Goal: Task Accomplishment & Management: Use online tool/utility

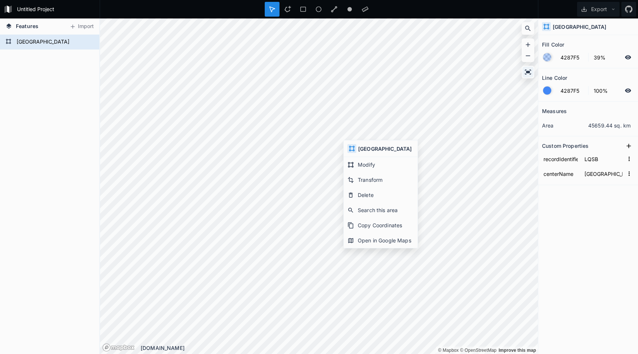
click at [527, 70] on icon at bounding box center [527, 71] width 7 height 7
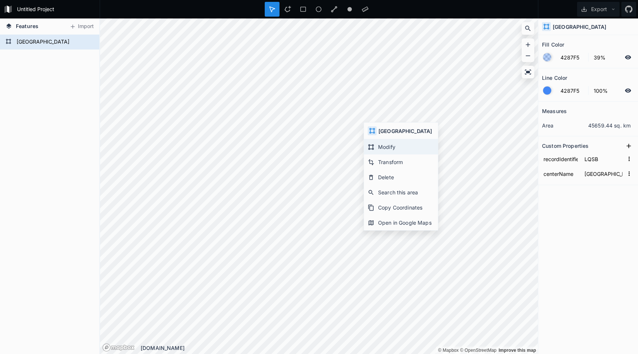
click at [373, 154] on div "Modify" at bounding box center [401, 161] width 74 height 15
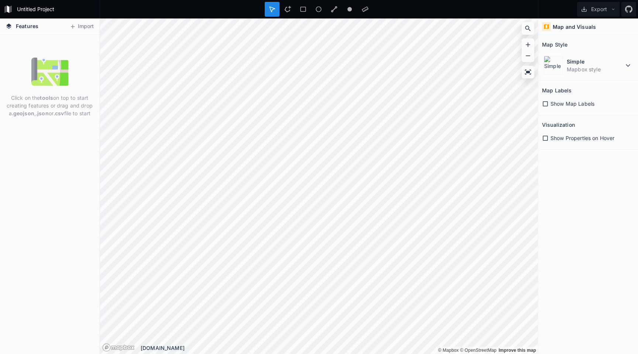
click at [7, 6] on icon at bounding box center [8, 9] width 2 height 7
click at [81, 30] on button "Import" at bounding box center [82, 27] width 32 height 12
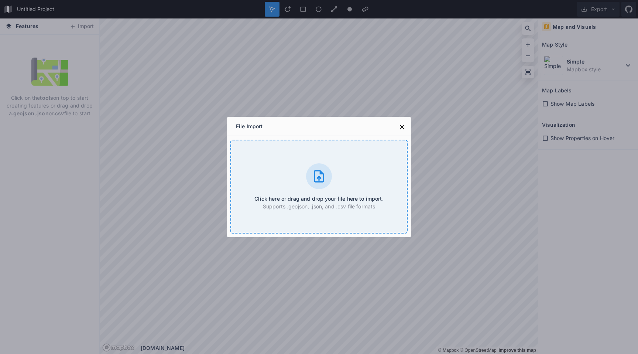
click at [328, 183] on div at bounding box center [319, 176] width 26 height 26
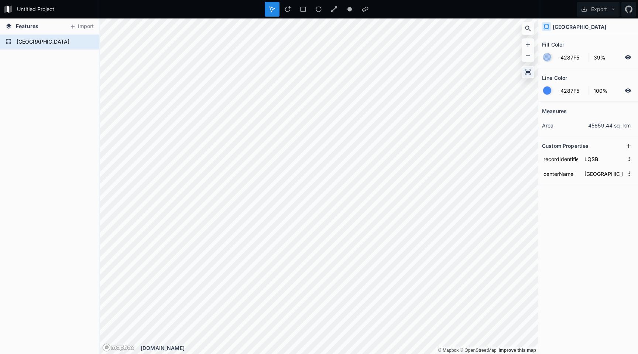
click at [528, 71] on icon at bounding box center [528, 71] width 6 height 5
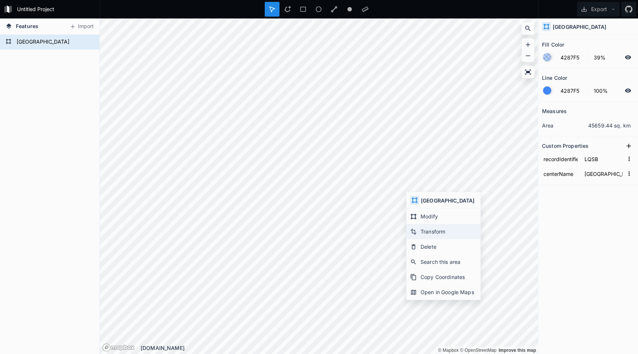
click at [423, 239] on div "Transform" at bounding box center [443, 246] width 74 height 15
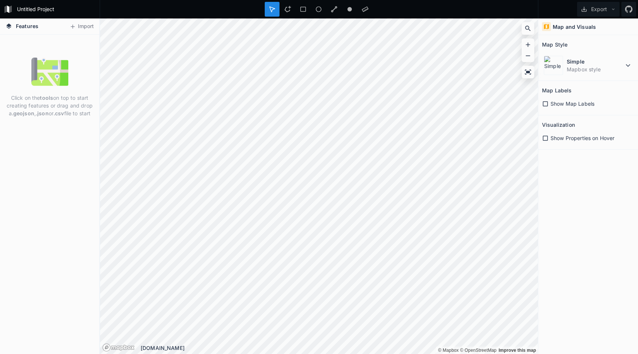
click at [66, 32] on div "Features Import" at bounding box center [49, 26] width 99 height 16
click at [88, 31] on button "Import" at bounding box center [82, 27] width 32 height 12
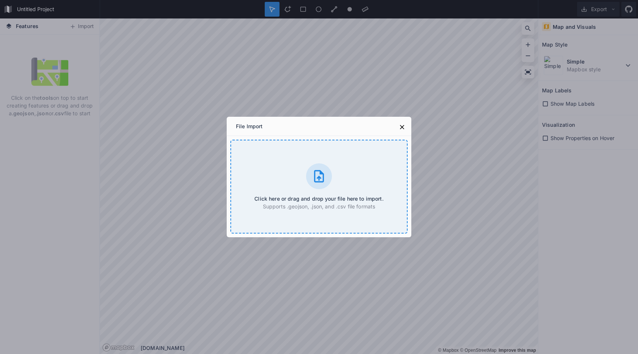
click at [305, 180] on div "Click here or drag and drop your file here to import. Supports .geojson, .json,…" at bounding box center [318, 186] width 177 height 94
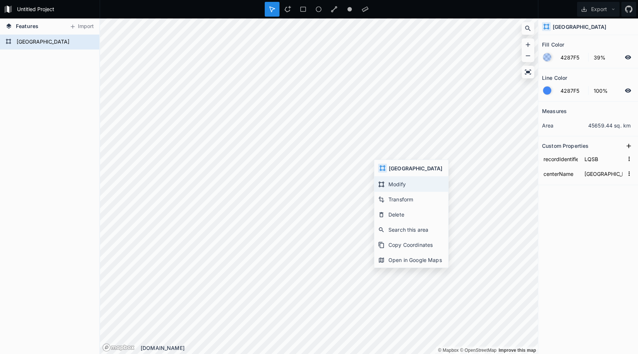
click at [401, 192] on div "Modify" at bounding box center [411, 199] width 74 height 15
click at [45, 42] on form "[GEOGRAPHIC_DATA]" at bounding box center [48, 42] width 69 height 11
click at [90, 42] on icon at bounding box center [89, 42] width 6 height 4
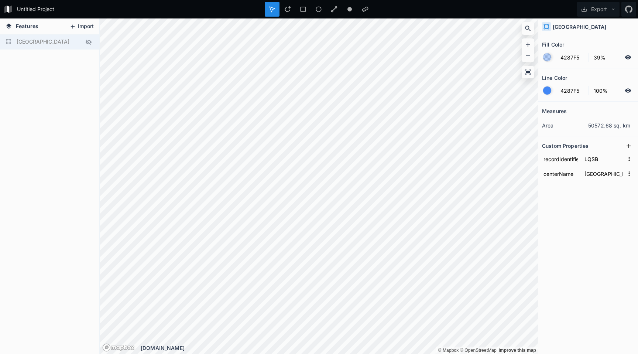
click at [90, 28] on button "Import" at bounding box center [82, 27] width 32 height 12
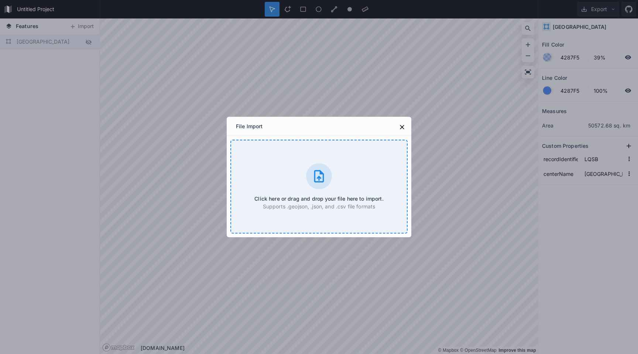
click at [313, 183] on icon at bounding box center [318, 176] width 15 height 15
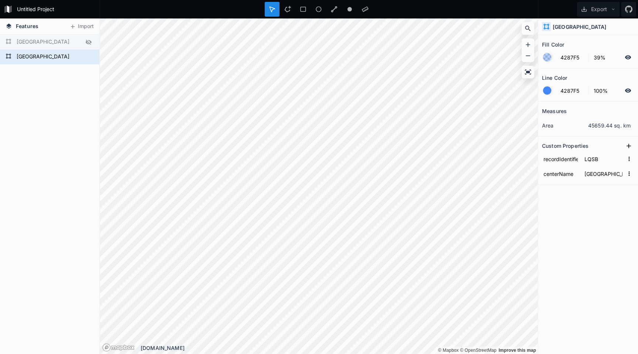
click at [90, 42] on icon at bounding box center [89, 41] width 6 height 5
click at [90, 42] on icon at bounding box center [89, 42] width 6 height 4
click at [84, 62] on div "[GEOGRAPHIC_DATA]" at bounding box center [49, 56] width 99 height 15
click at [87, 61] on div at bounding box center [88, 57] width 10 height 10
click at [89, 41] on icon at bounding box center [88, 42] width 7 height 7
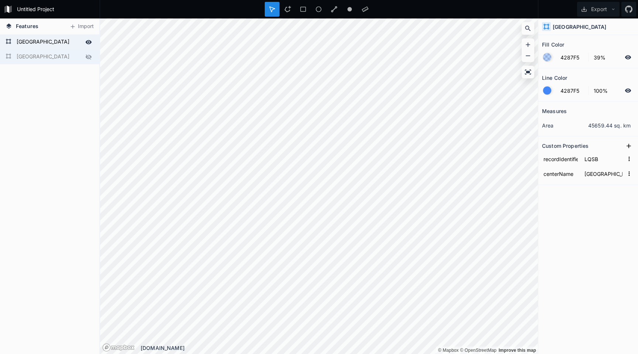
click at [89, 56] on icon at bounding box center [88, 57] width 7 height 7
click at [82, 45] on form "SARAJEVO" at bounding box center [48, 42] width 69 height 11
click at [76, 70] on div "SARAJEVO SARAJEVO" at bounding box center [49, 194] width 99 height 319
click at [92, 56] on icon at bounding box center [94, 55] width 4 height 5
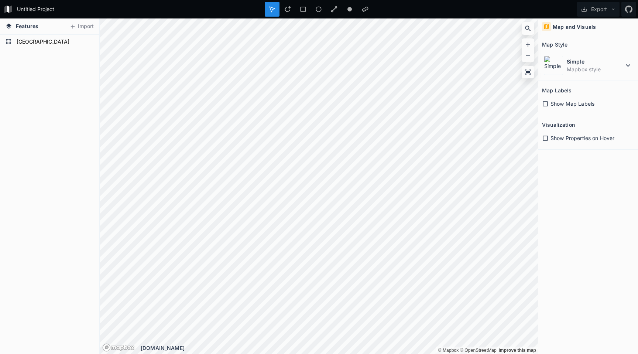
click at [92, 128] on div "SARAJEVO SARAJEVO" at bounding box center [49, 194] width 99 height 319
click at [69, 39] on form "SARAJEVO" at bounding box center [48, 42] width 69 height 11
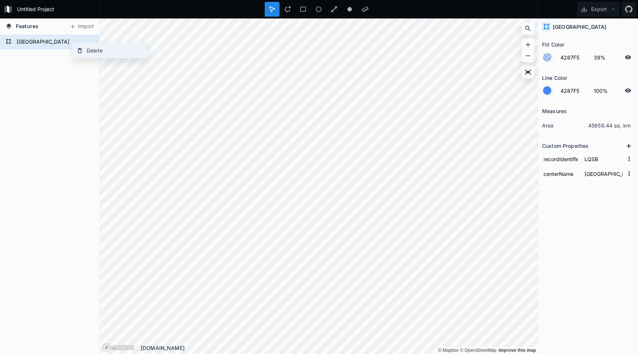
click at [81, 52] on icon at bounding box center [80, 50] width 4 height 5
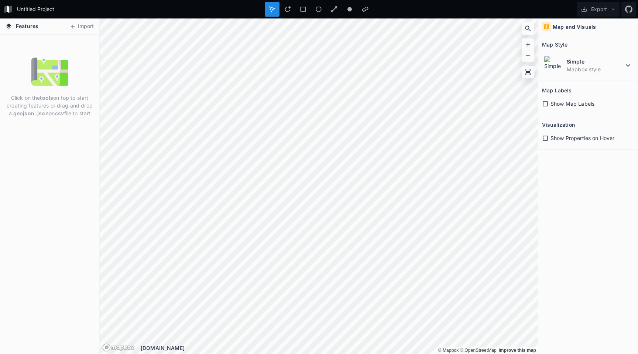
click at [583, 140] on span "Show Properties on Hover" at bounding box center [582, 138] width 64 height 8
click at [271, 7] on icon at bounding box center [272, 9] width 7 height 7
click at [50, 61] on img at bounding box center [49, 71] width 37 height 37
click at [92, 29] on button "Import" at bounding box center [82, 27] width 32 height 12
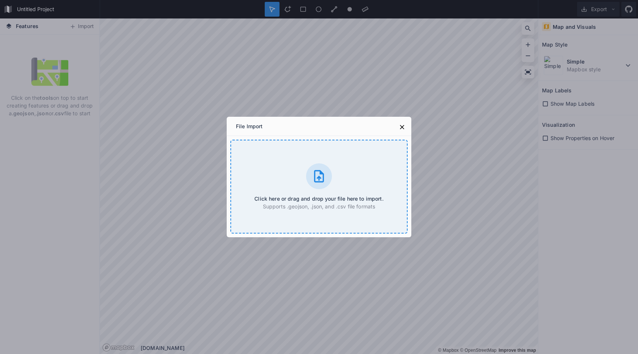
click at [321, 177] on icon at bounding box center [318, 176] width 15 height 15
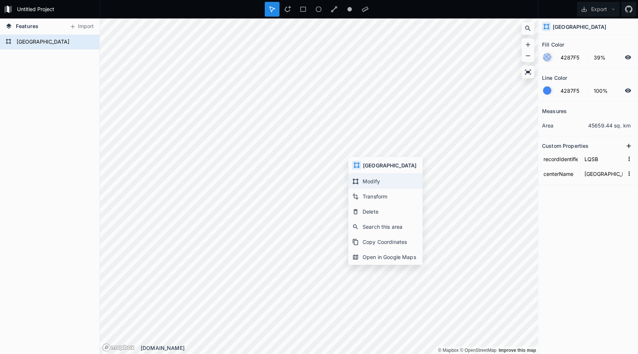
click at [354, 180] on icon at bounding box center [355, 181] width 7 height 7
click at [442, 11] on div "Untitled Project Export Features Import SARAJEVO © Mapbox © OpenStreetMap Impro…" at bounding box center [319, 177] width 638 height 354
click at [362, 4] on div "Untitled Project Export Features Import SARAJEVO © Mapbox © OpenStreetMap Impro…" at bounding box center [319, 177] width 638 height 354
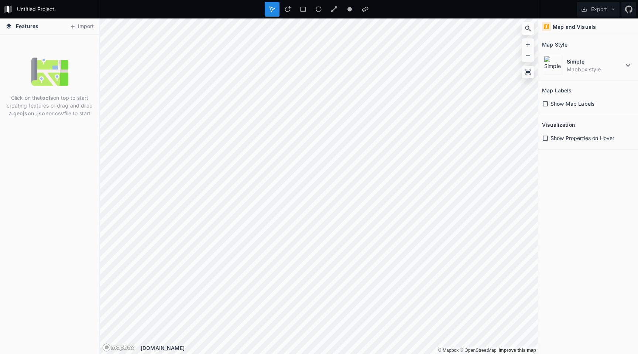
click at [82, 24] on button "Import" at bounding box center [82, 27] width 32 height 12
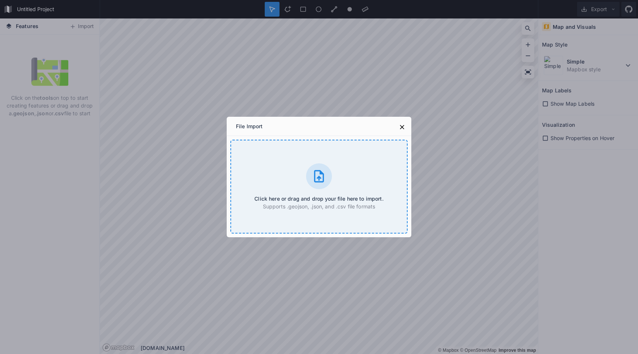
click at [314, 177] on icon at bounding box center [319, 176] width 10 height 12
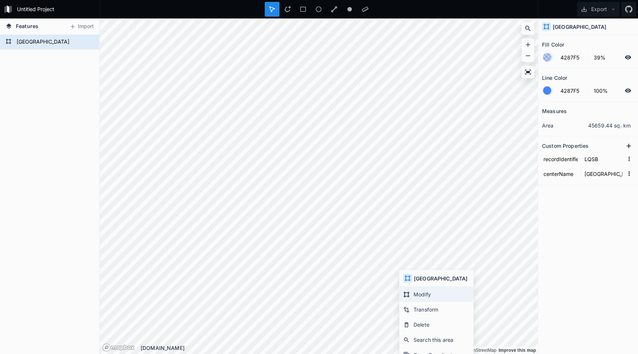
click at [425, 301] on div "Modify" at bounding box center [436, 308] width 74 height 15
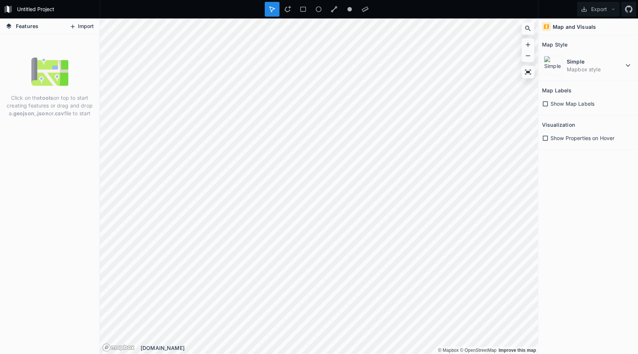
click at [76, 24] on button "Import" at bounding box center [82, 27] width 32 height 12
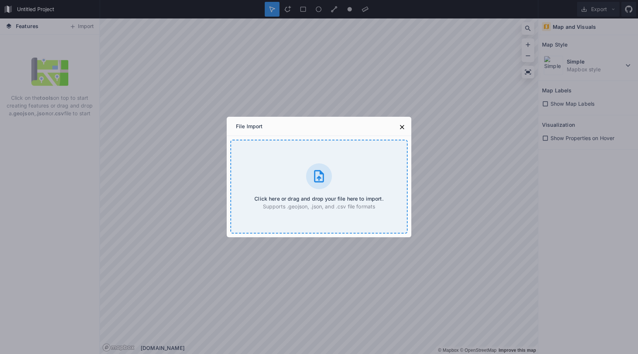
click at [314, 169] on icon at bounding box center [318, 176] width 15 height 15
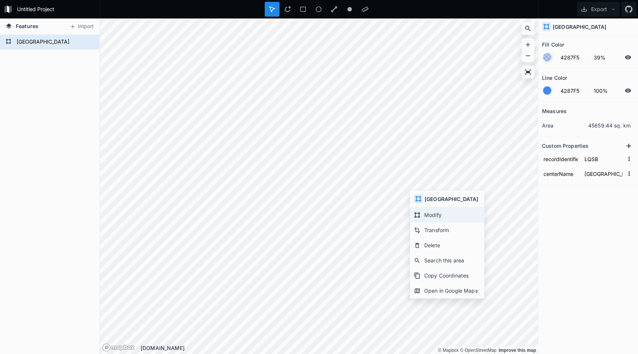
click at [434, 222] on div "Modify" at bounding box center [447, 229] width 74 height 15
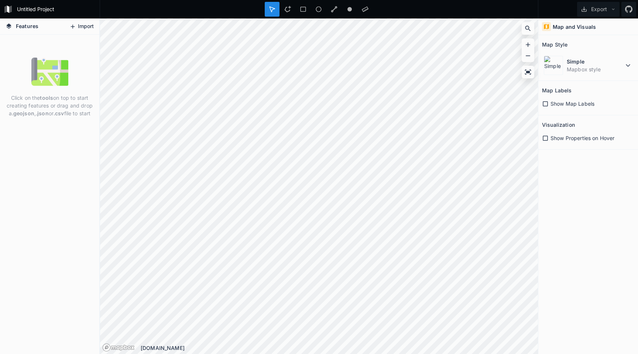
click at [85, 23] on button "Import" at bounding box center [82, 27] width 32 height 12
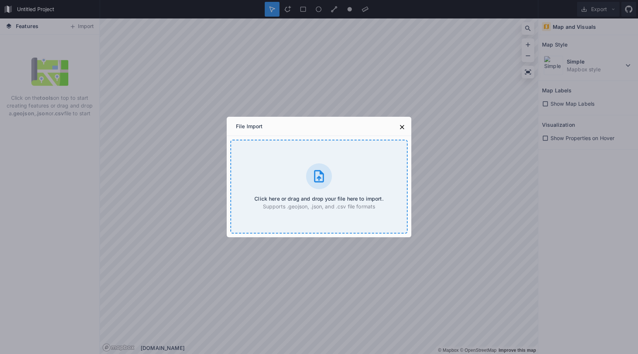
click at [321, 175] on icon at bounding box center [318, 176] width 15 height 15
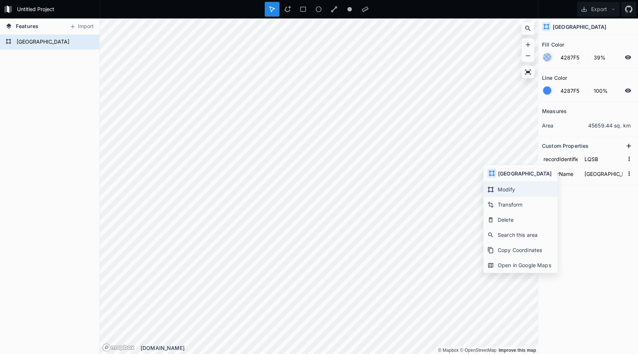
click at [493, 187] on icon at bounding box center [490, 189] width 7 height 7
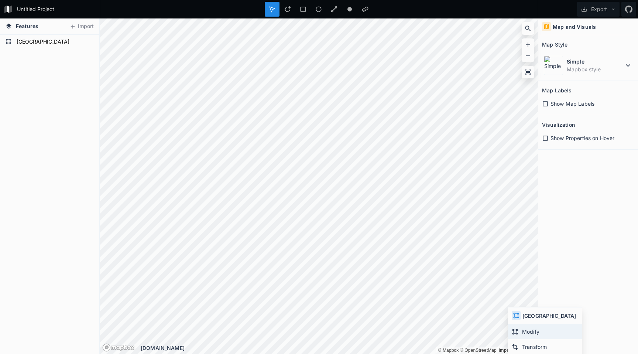
click at [521, 339] on div "Modify" at bounding box center [545, 346] width 74 height 15
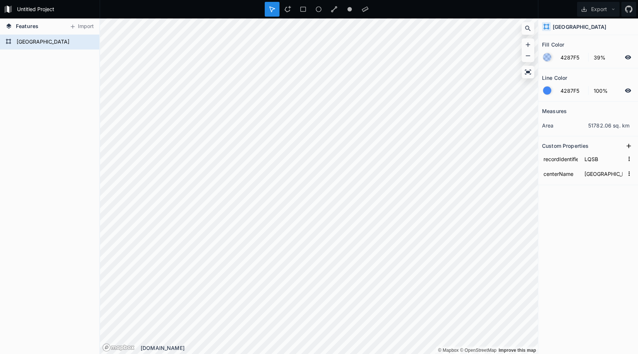
click at [270, 16] on div "Untitled Project Export Features Import SARAJEVO © Mapbox © OpenStreetMap Impro…" at bounding box center [319, 177] width 638 height 354
click at [546, 145] on div "Features Import SARAJEVO © Mapbox © OpenStreetMap Improve this map © Mapbox © O…" at bounding box center [319, 185] width 638 height 335
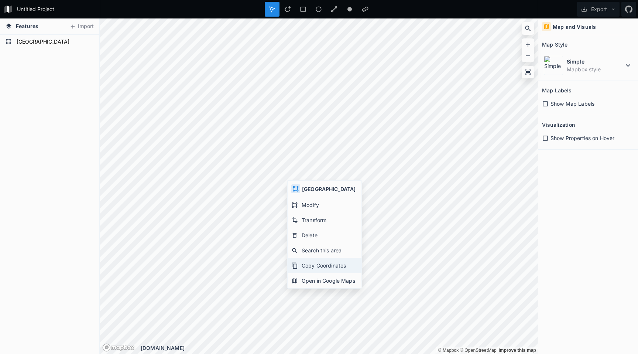
click at [322, 273] on div "Copy Coordinates" at bounding box center [324, 280] width 74 height 15
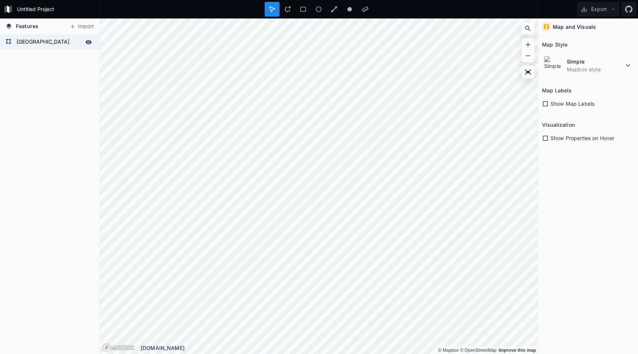
click at [69, 38] on form "SARAJEVO" at bounding box center [48, 42] width 69 height 11
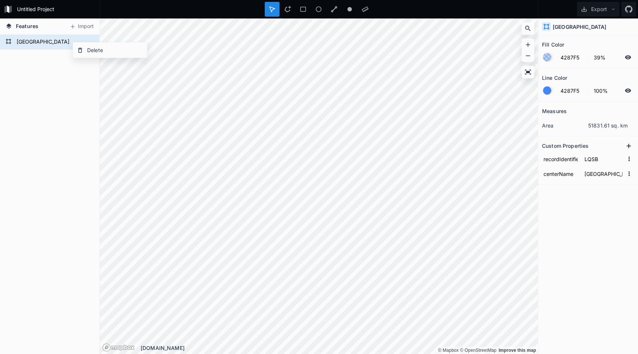
click at [45, 114] on div "SARAJEVO" at bounding box center [49, 194] width 99 height 319
click at [527, 74] on icon at bounding box center [527, 71] width 7 height 7
click at [628, 128] on dd "51831.61 sq. km" at bounding box center [611, 125] width 46 height 8
click at [623, 127] on dd "51831.61 sq. km" at bounding box center [611, 125] width 46 height 8
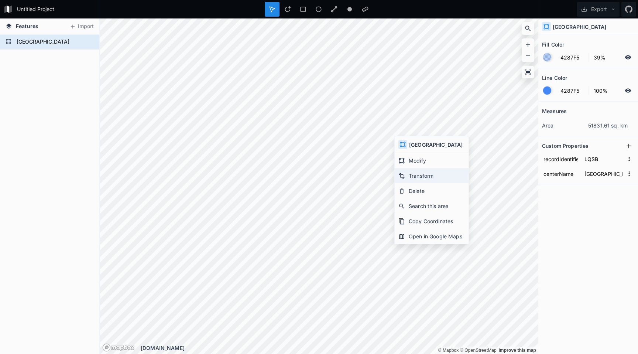
click at [411, 183] on div "Transform" at bounding box center [431, 190] width 74 height 15
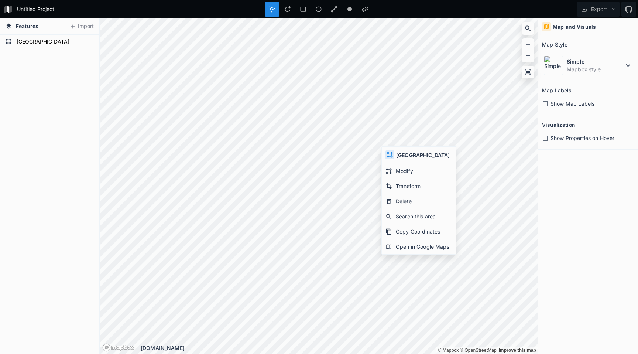
click at [390, 153] on icon at bounding box center [390, 155] width 6 height 6
click at [62, 39] on form "SARAJEVO" at bounding box center [48, 42] width 69 height 11
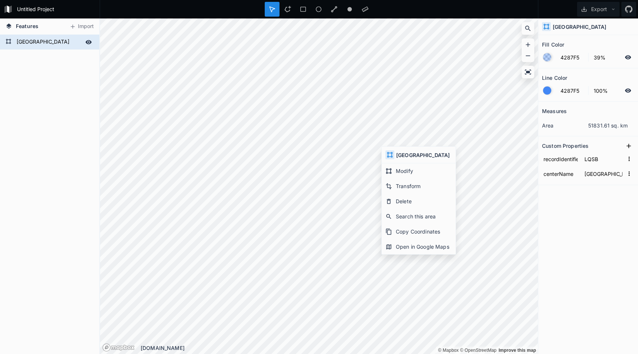
click at [62, 39] on form "SARAJEVO" at bounding box center [48, 42] width 69 height 11
click at [55, 55] on div "SARAJEVO" at bounding box center [49, 194] width 99 height 319
click at [8, 37] on div "SARAJEVO" at bounding box center [49, 42] width 99 height 15
click at [12, 77] on div "SARAJEVO" at bounding box center [49, 194] width 99 height 319
click at [267, 7] on div at bounding box center [272, 9] width 15 height 15
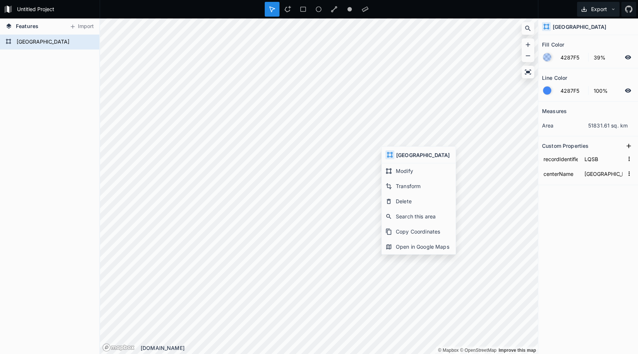
click at [603, 9] on button "Export" at bounding box center [598, 9] width 42 height 15
click at [582, 50] on div "Export as .geojson" at bounding box center [597, 57] width 74 height 15
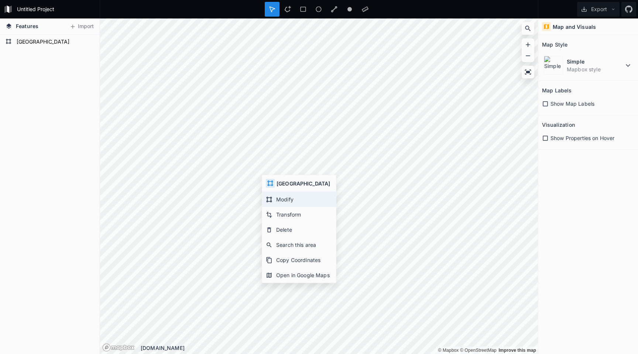
click at [279, 207] on div "Modify" at bounding box center [299, 214] width 74 height 15
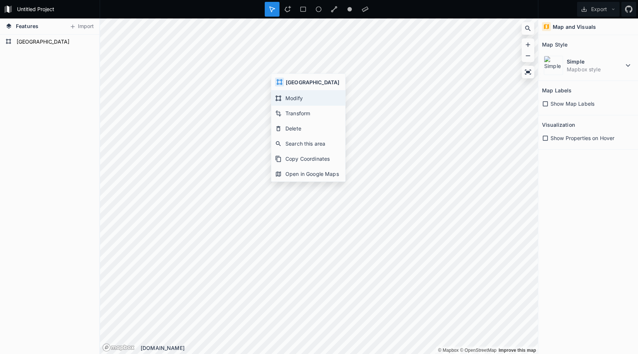
click at [285, 106] on div "Modify" at bounding box center [308, 113] width 74 height 15
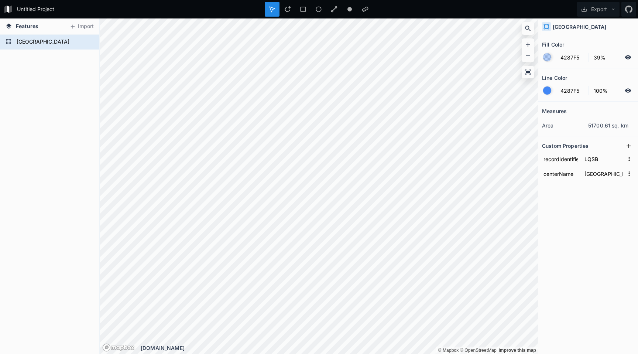
click at [594, 162] on div "Features Import SARAJEVO © Mapbox © OpenStreetMap Improve this map © Mapbox © O…" at bounding box center [319, 185] width 638 height 335
click at [592, 6] on button "Export" at bounding box center [598, 9] width 42 height 15
click at [583, 50] on div "Export as .geojson" at bounding box center [597, 57] width 74 height 15
click at [70, 51] on div "SARAJEVO" at bounding box center [49, 194] width 99 height 319
click at [270, 7] on icon at bounding box center [271, 9] width 5 height 5
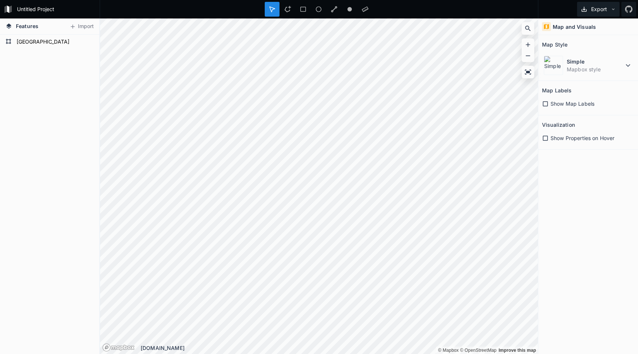
click at [592, 11] on button "Export" at bounding box center [598, 9] width 42 height 15
click at [584, 50] on div "Export as .geojson" at bounding box center [597, 57] width 74 height 15
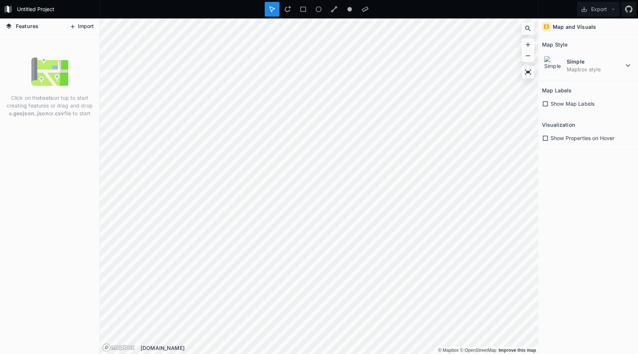
click at [78, 27] on button "Import" at bounding box center [82, 27] width 32 height 12
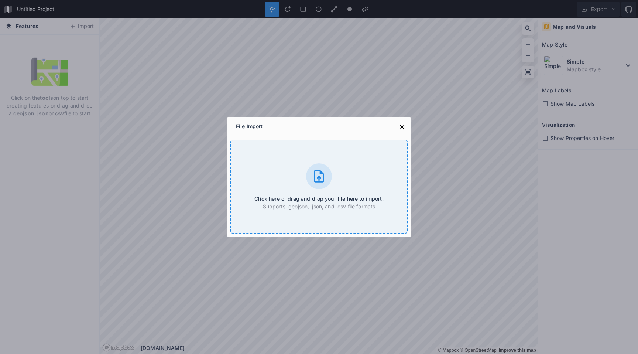
click at [321, 174] on icon at bounding box center [318, 176] width 15 height 15
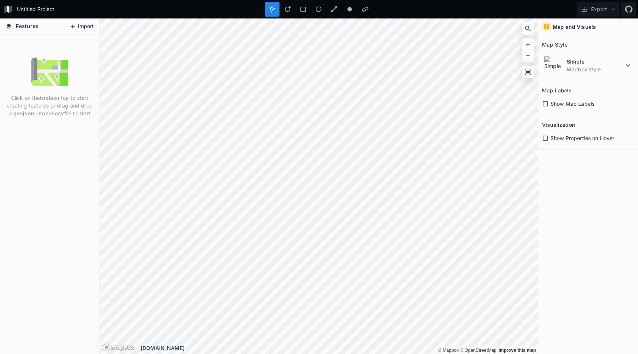
click at [73, 24] on icon at bounding box center [72, 26] width 7 height 7
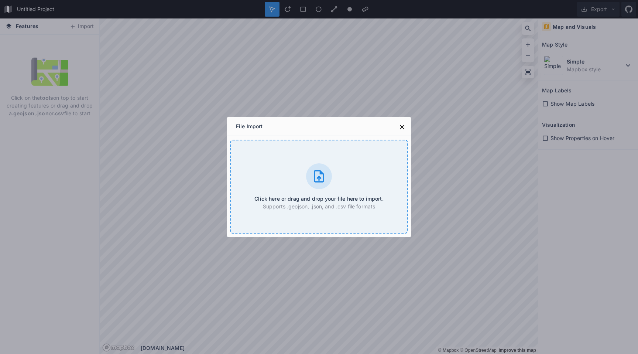
click at [325, 176] on icon at bounding box center [318, 176] width 15 height 15
click at [320, 169] on icon at bounding box center [318, 176] width 15 height 15
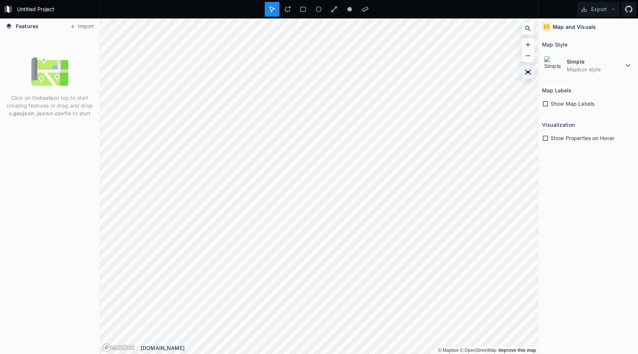
click at [525, 70] on icon at bounding box center [528, 71] width 6 height 5
click at [87, 55] on div "Click on the tools on top to start creating features or drag and drop a .geojso…" at bounding box center [49, 87] width 99 height 68
click at [79, 25] on button "Import" at bounding box center [82, 27] width 32 height 12
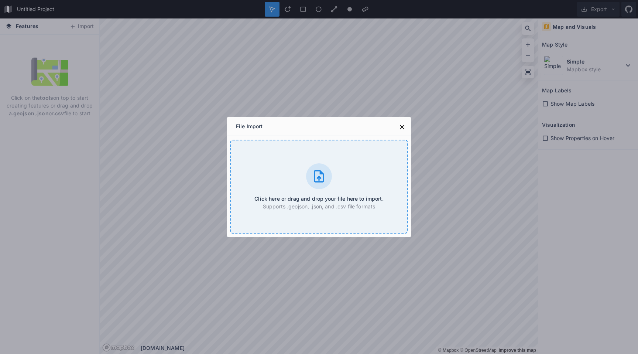
click at [313, 180] on icon at bounding box center [318, 176] width 15 height 15
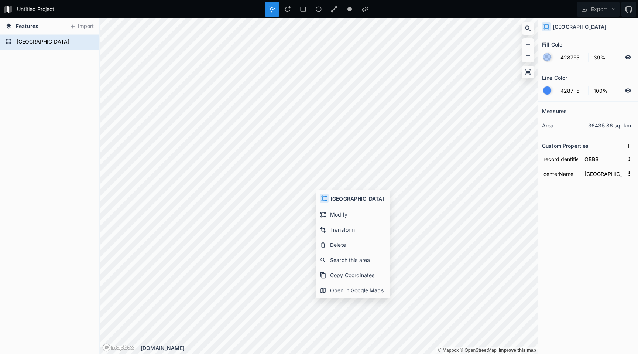
click at [325, 197] on icon at bounding box center [324, 198] width 7 height 7
click at [329, 222] on div "Modify" at bounding box center [353, 229] width 74 height 15
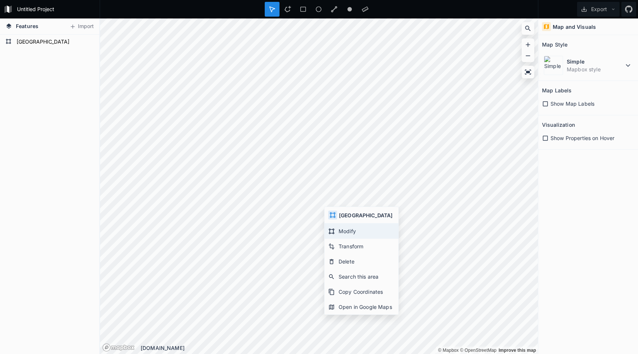
click at [337, 238] on div "Modify" at bounding box center [361, 245] width 74 height 15
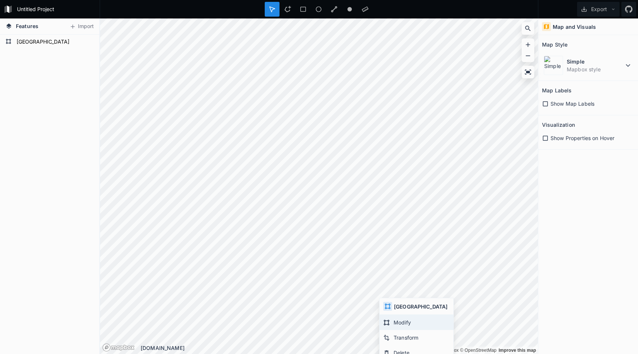
click at [395, 330] on div "Modify" at bounding box center [416, 337] width 74 height 15
click at [382, 272] on icon at bounding box center [379, 273] width 7 height 7
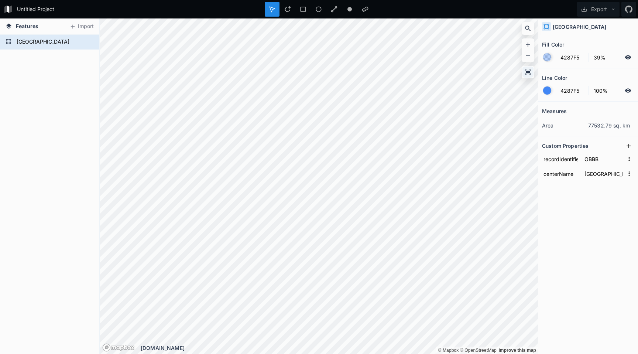
click at [528, 69] on icon at bounding box center [527, 71] width 7 height 7
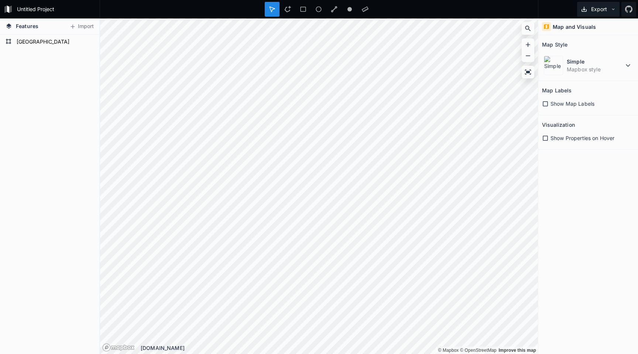
click at [594, 10] on button "Export" at bounding box center [598, 9] width 42 height 15
click at [594, 50] on div "Export as .geojson" at bounding box center [597, 57] width 74 height 15
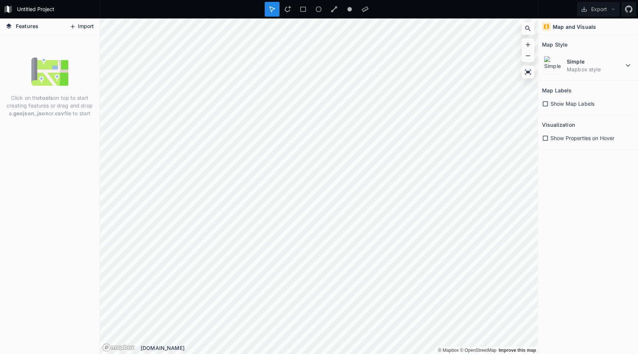
click at [90, 24] on button "Import" at bounding box center [82, 27] width 32 height 12
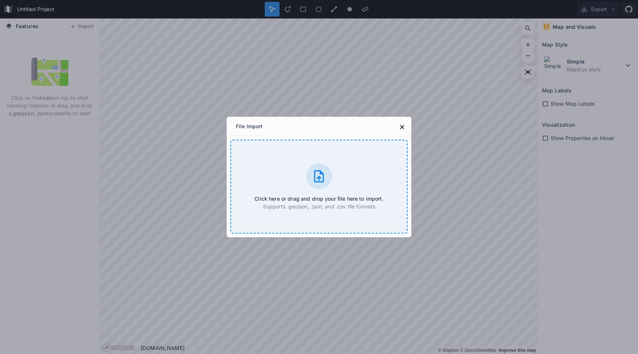
click at [318, 180] on icon at bounding box center [318, 176] width 15 height 15
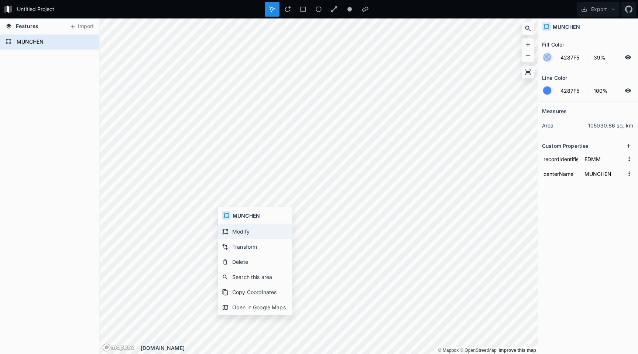
click at [235, 239] on div "Modify" at bounding box center [255, 246] width 74 height 15
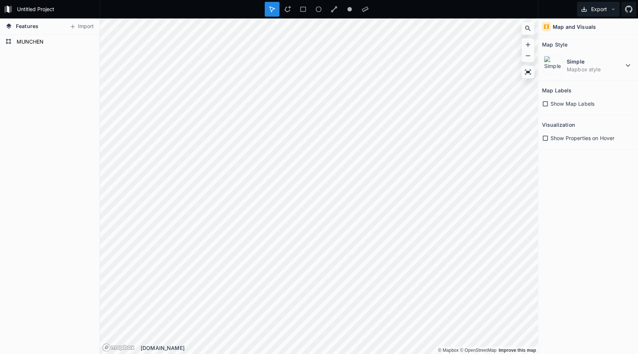
click at [590, 14] on button "Export" at bounding box center [598, 9] width 42 height 15
click at [580, 50] on div "Export as .geojson" at bounding box center [597, 57] width 74 height 15
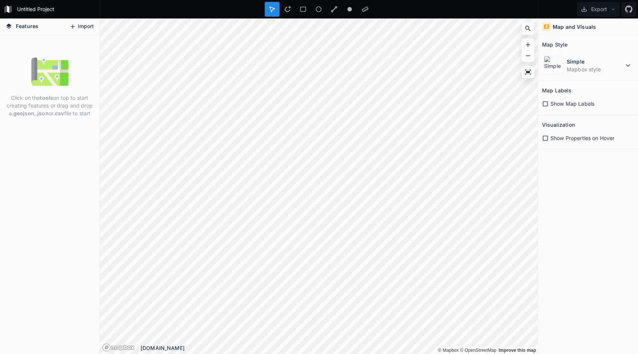
click at [83, 27] on button "Import" at bounding box center [82, 27] width 32 height 12
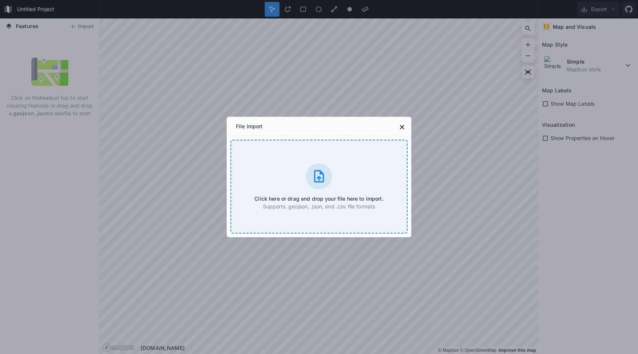
click at [328, 168] on div at bounding box center [319, 176] width 26 height 26
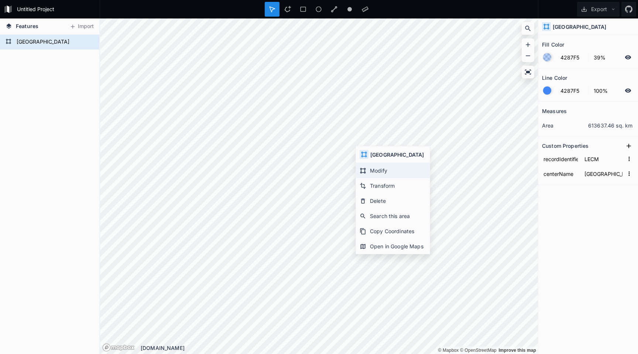
click at [372, 178] on div "Modify" at bounding box center [393, 185] width 74 height 15
click at [37, 263] on div "Features Import MADRID © Mapbox © OpenStreetMap Improve this map © Mapbox © Ope…" at bounding box center [319, 185] width 638 height 335
click at [52, 273] on div "Features Import MADRID © Mapbox © OpenStreetMap Improve this map © Mapbox © Ope…" at bounding box center [319, 185] width 638 height 335
click at [0, 353] on div "Features Import MADRID © Mapbox © OpenStreetMap Improve this map © Mapbox © Ope…" at bounding box center [319, 185] width 638 height 335
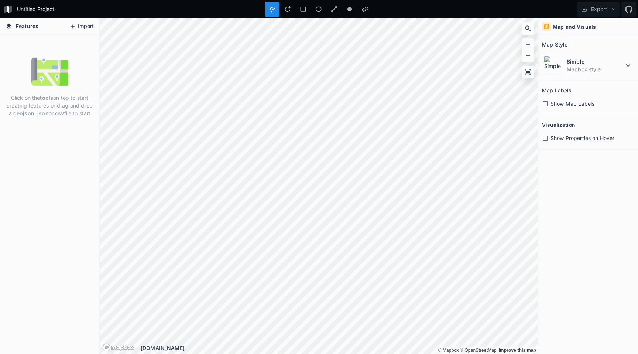
click at [82, 25] on button "Import" at bounding box center [82, 27] width 32 height 12
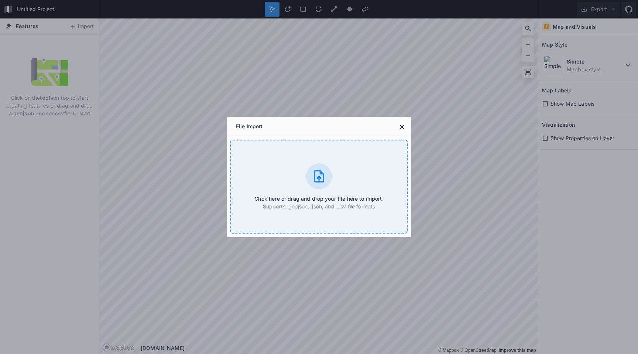
click at [320, 176] on icon at bounding box center [319, 176] width 10 height 12
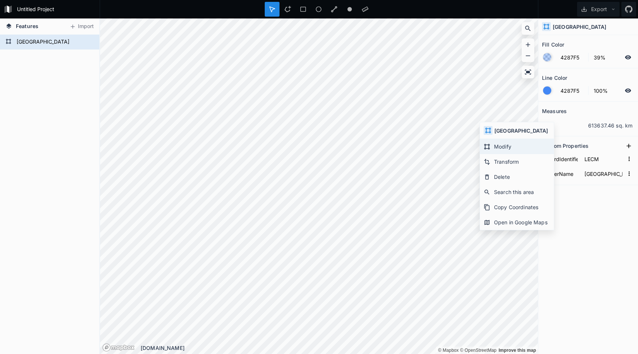
click at [492, 154] on div "Modify" at bounding box center [517, 161] width 74 height 15
click at [527, 43] on icon at bounding box center [527, 44] width 7 height 7
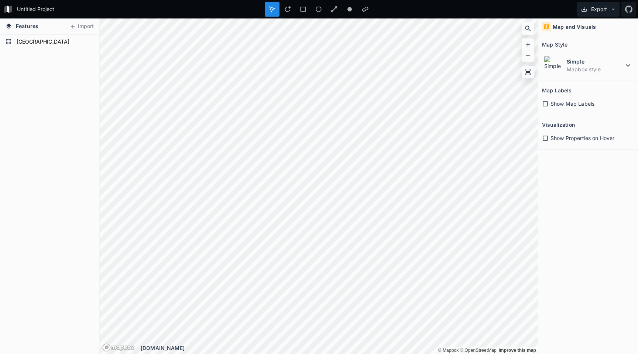
click at [596, 10] on button "Export" at bounding box center [598, 9] width 42 height 15
click at [581, 50] on div "Export as .geojson" at bounding box center [597, 57] width 74 height 15
click at [474, 290] on div "Copy Coordinates" at bounding box center [489, 297] width 74 height 15
